Goal: Check status: Check status

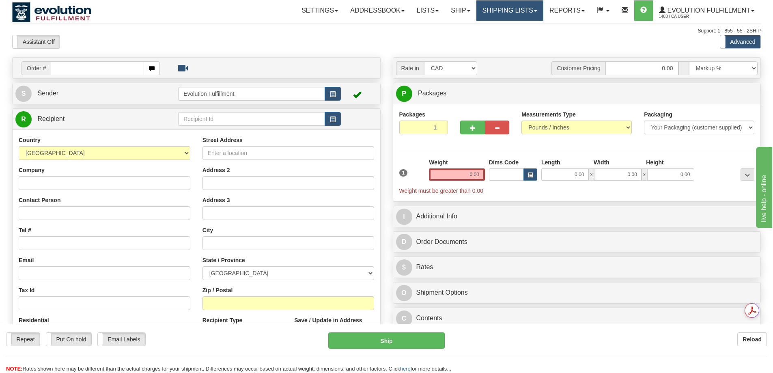
click at [518, 15] on link "Shipping lists" at bounding box center [509, 10] width 67 height 20
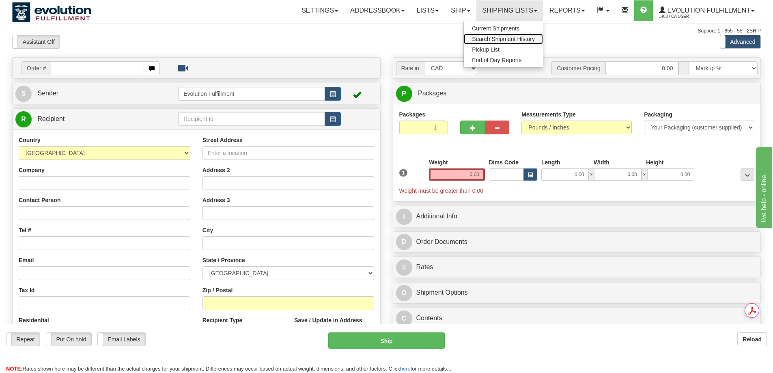
click at [504, 40] on span "Search Shipment History" at bounding box center [503, 39] width 63 height 6
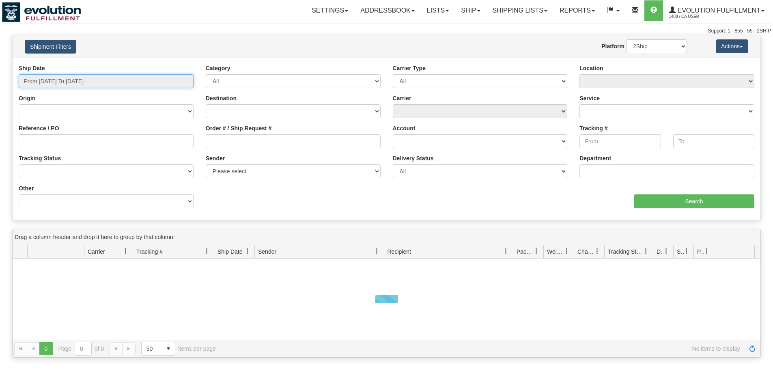
type input "[DATE]"
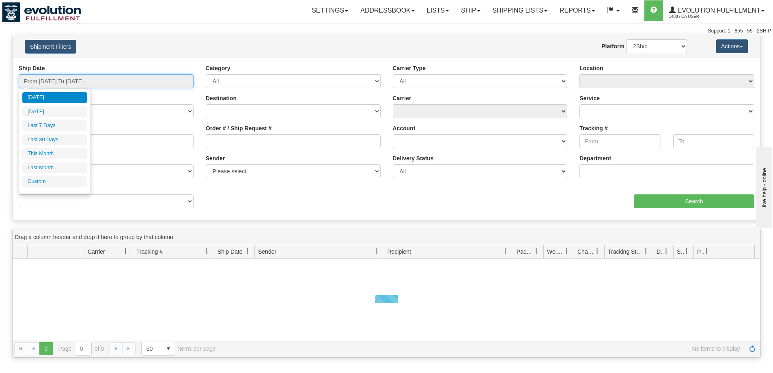
click at [99, 78] on input "From 08/27/2025 To 08/28/2025" at bounding box center [106, 81] width 175 height 14
type input "08/01/2025"
type input "08/31/2025"
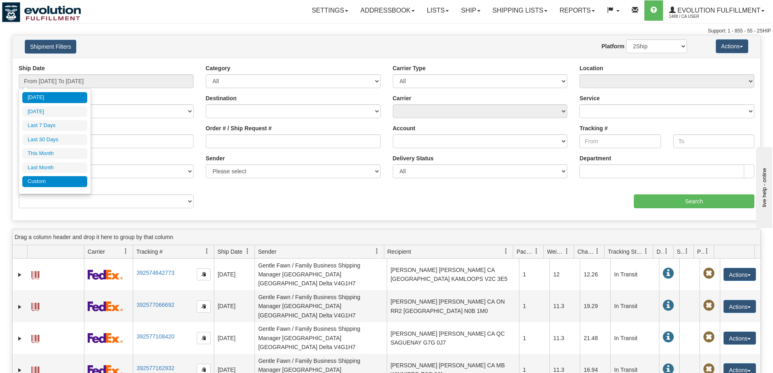
click at [64, 178] on li "Custom" at bounding box center [54, 181] width 65 height 11
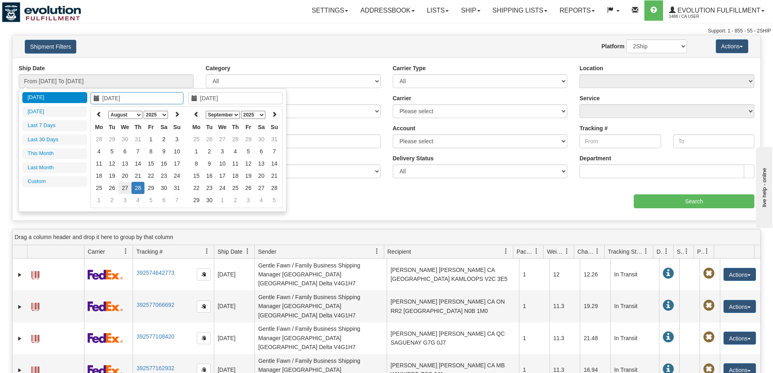
type input "08/27/2025"
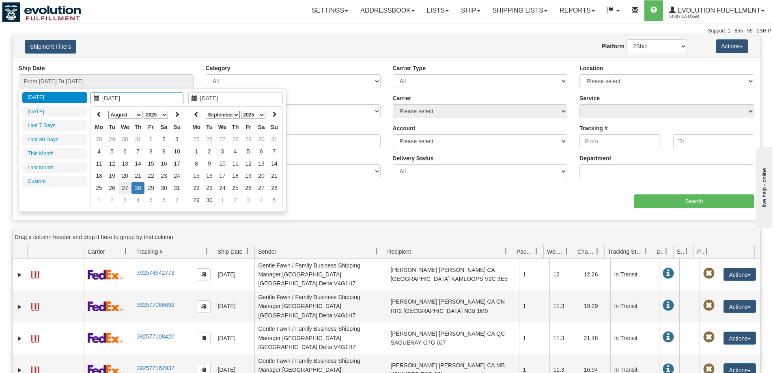
click at [125, 185] on td "27" at bounding box center [124, 188] width 13 height 12
type input "08/27/2025"
click at [125, 185] on td "27" at bounding box center [124, 188] width 13 height 12
type input "From 08/27/2025 To 08/27/2025"
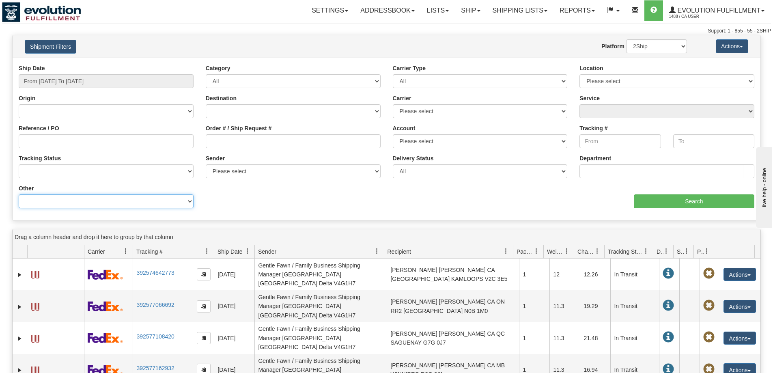
click at [140, 203] on select "Billing Account # Billing Type BOL # (LTL) Commodity Or Documents Consolidation…" at bounding box center [106, 201] width 175 height 14
select select "Recipient_Company"
click at [19, 194] on select "Billing Account # Billing Type BOL # (LTL) Commodity Or Documents Consolidation…" at bounding box center [106, 201] width 175 height 14
click at [224, 195] on input "Value" at bounding box center [293, 201] width 175 height 14
paste input "LIMPORTATION CASA DYNASTY"
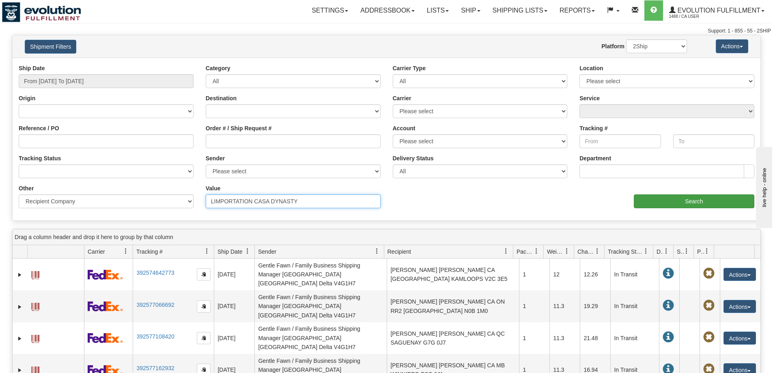
type input "LIMPORTATION CASA DYNASTY"
click at [671, 204] on input "Search" at bounding box center [694, 201] width 120 height 14
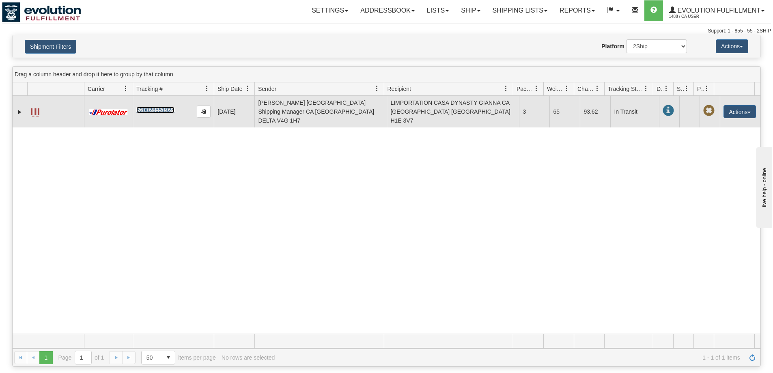
click at [153, 107] on link "520028551924" at bounding box center [155, 110] width 38 height 6
click at [18, 112] on link "Expand" at bounding box center [20, 112] width 8 height 8
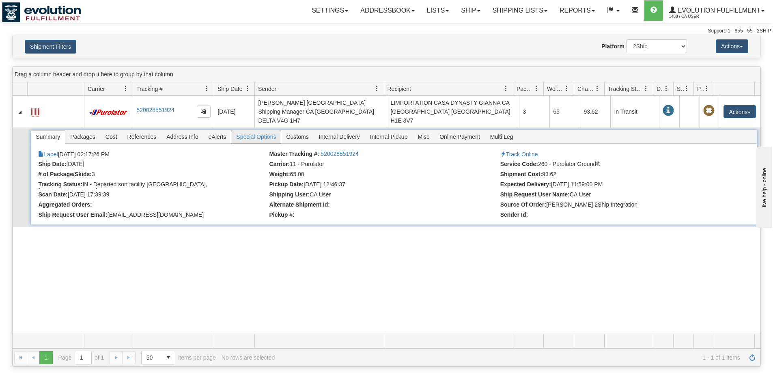
click at [261, 130] on span "Special Options" at bounding box center [255, 136] width 49 height 13
